Goal: Complete application form

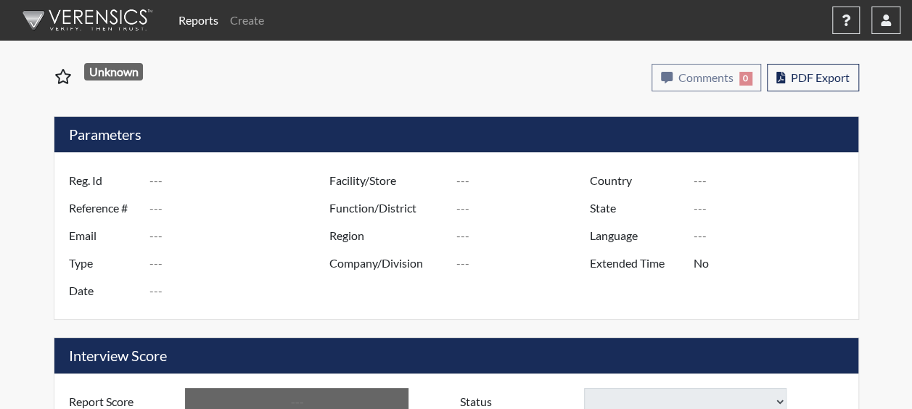
type input "MBlount0232"
type input "51156"
type input "[EMAIL_ADDRESS][DOMAIN_NAME]"
type input "Corrections Pre-Employment"
type input "[DATE]"
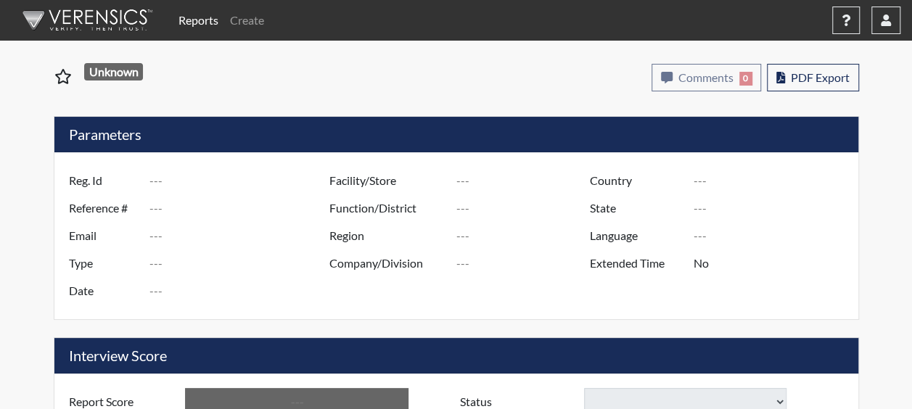
type input "[PERSON_NAME]"
type input "[GEOGRAPHIC_DATA]"
type input "[US_STATE]"
type input "English"
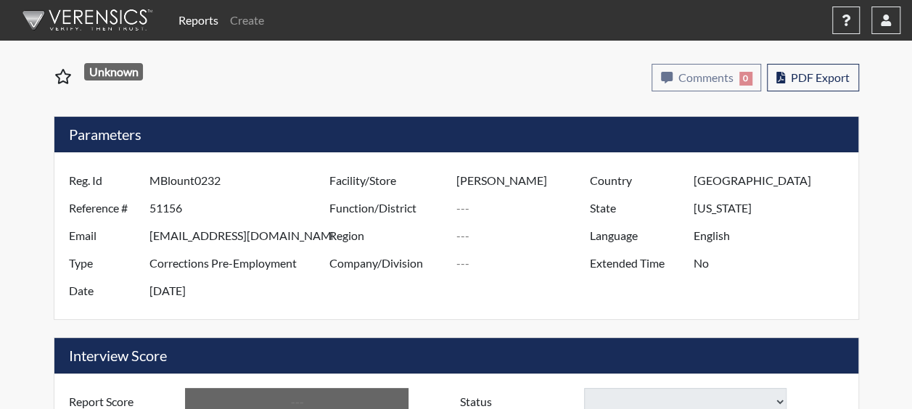
type input "Yes"
type input "Above Conditions"
select select
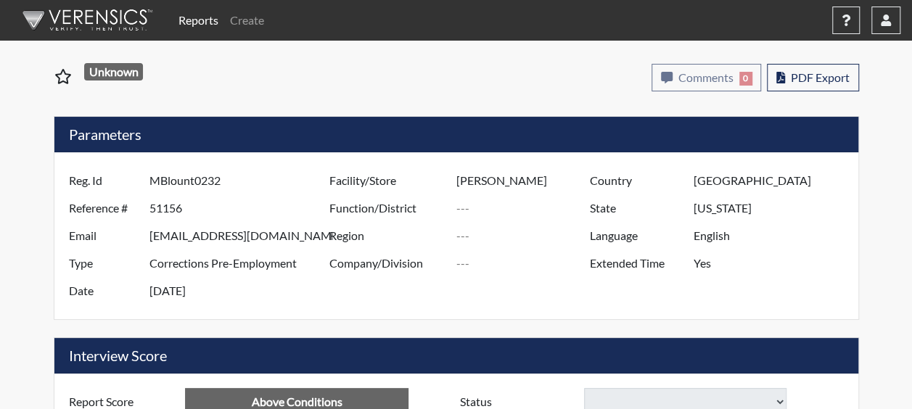
select select
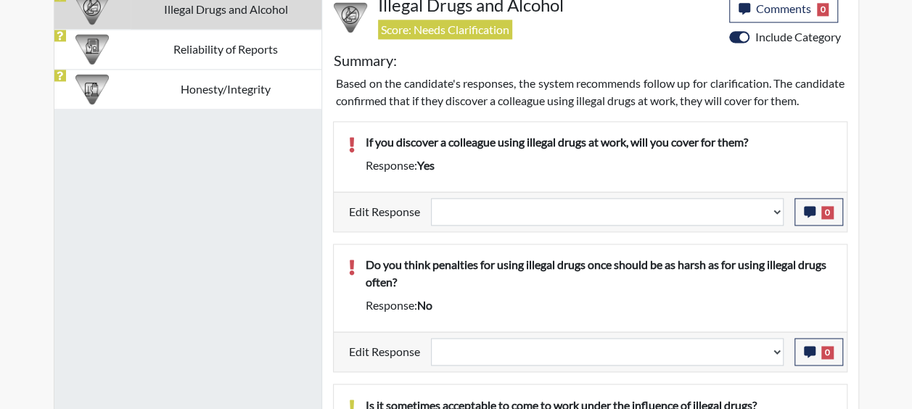
scroll to position [1016, 0]
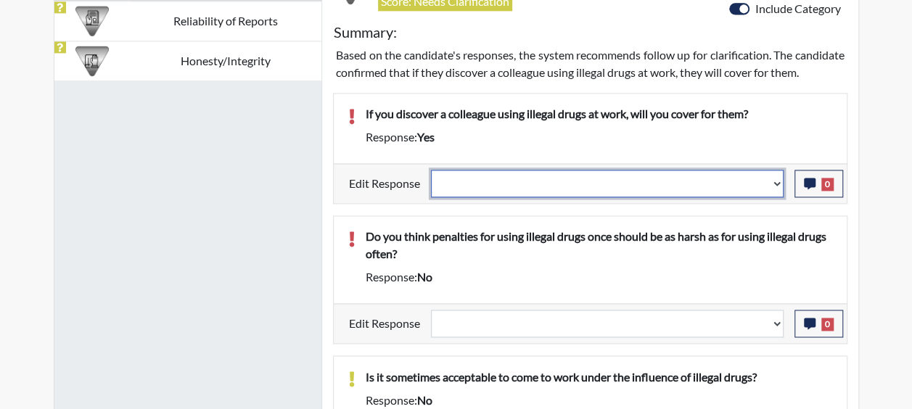
click at [781, 196] on select "Question is not relevant. Results will be updated. Reasonable explanation provi…" at bounding box center [607, 184] width 353 height 28
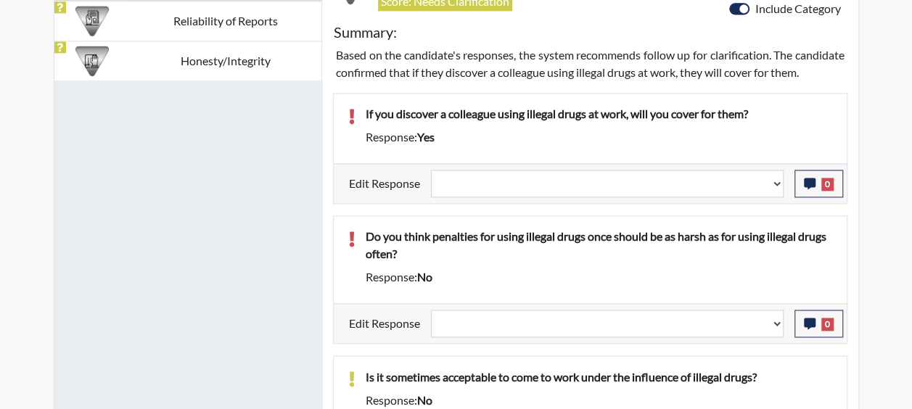
click at [220, 245] on div "Illegal Drugs and Alcohol Reliability of Reports Honesty/Integrity" at bounding box center [188, 306] width 268 height 690
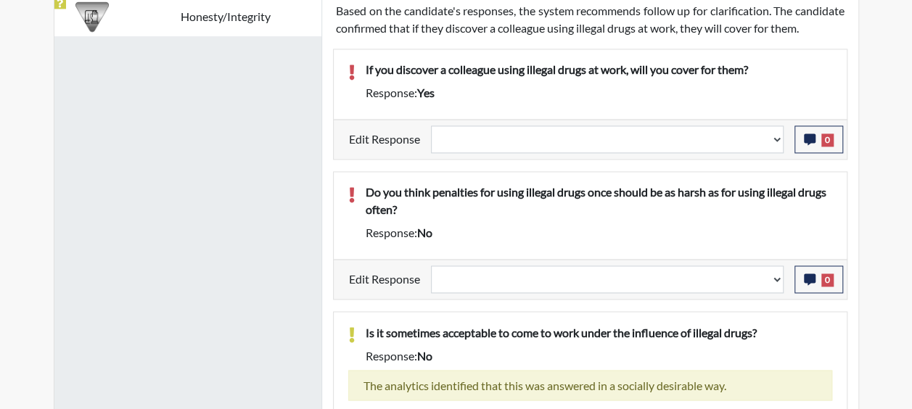
scroll to position [1048, 0]
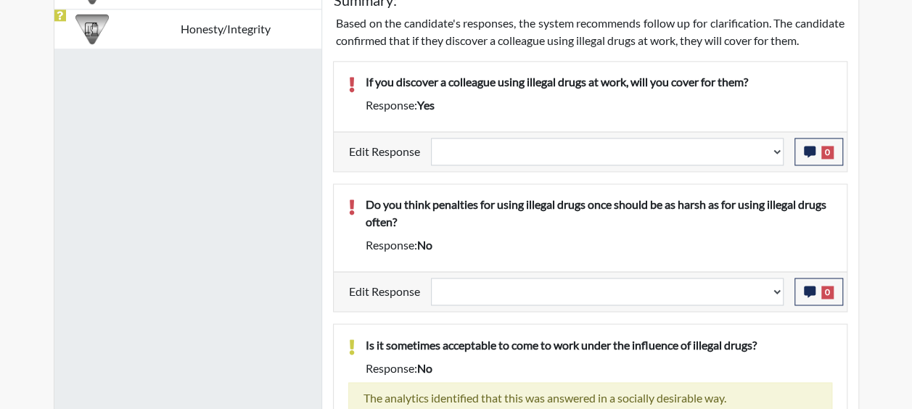
click at [273, 282] on div "Illegal Drugs and Alcohol Reliability of Reports Honesty/Integrity" at bounding box center [188, 274] width 268 height 690
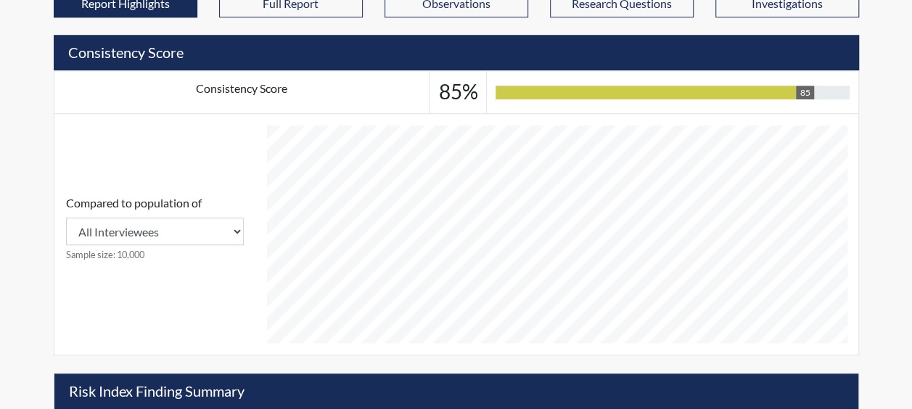
scroll to position [540, 0]
